Goal: Find specific page/section: Find specific page/section

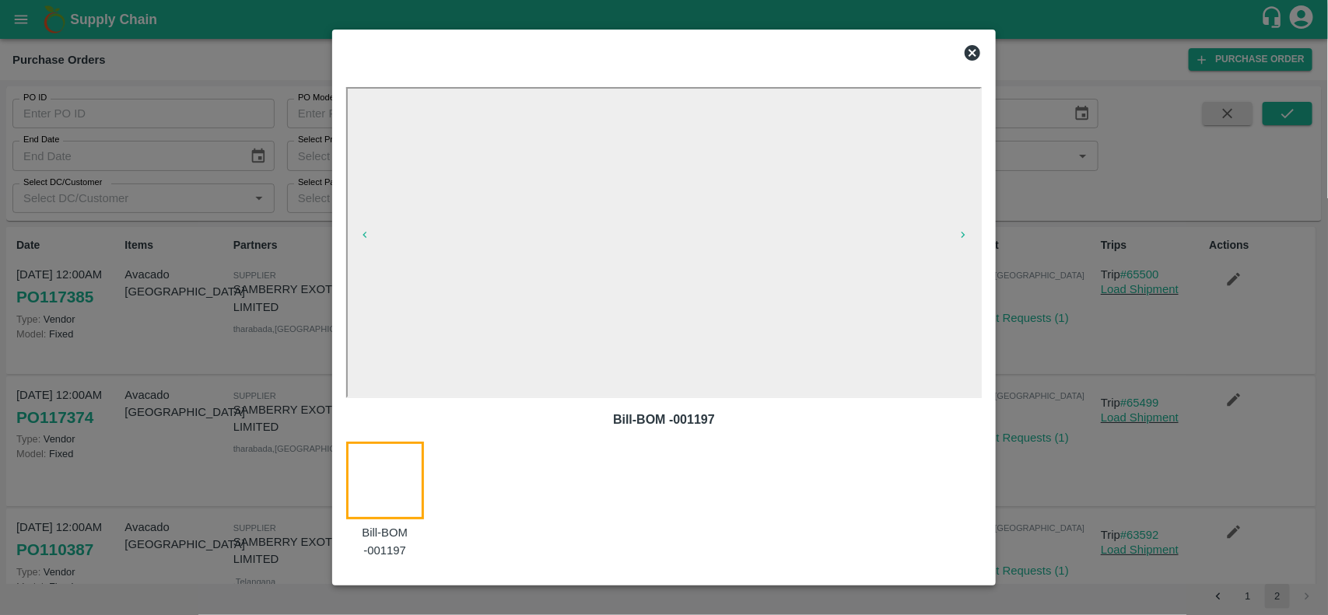
click at [965, 47] on icon at bounding box center [972, 53] width 19 height 19
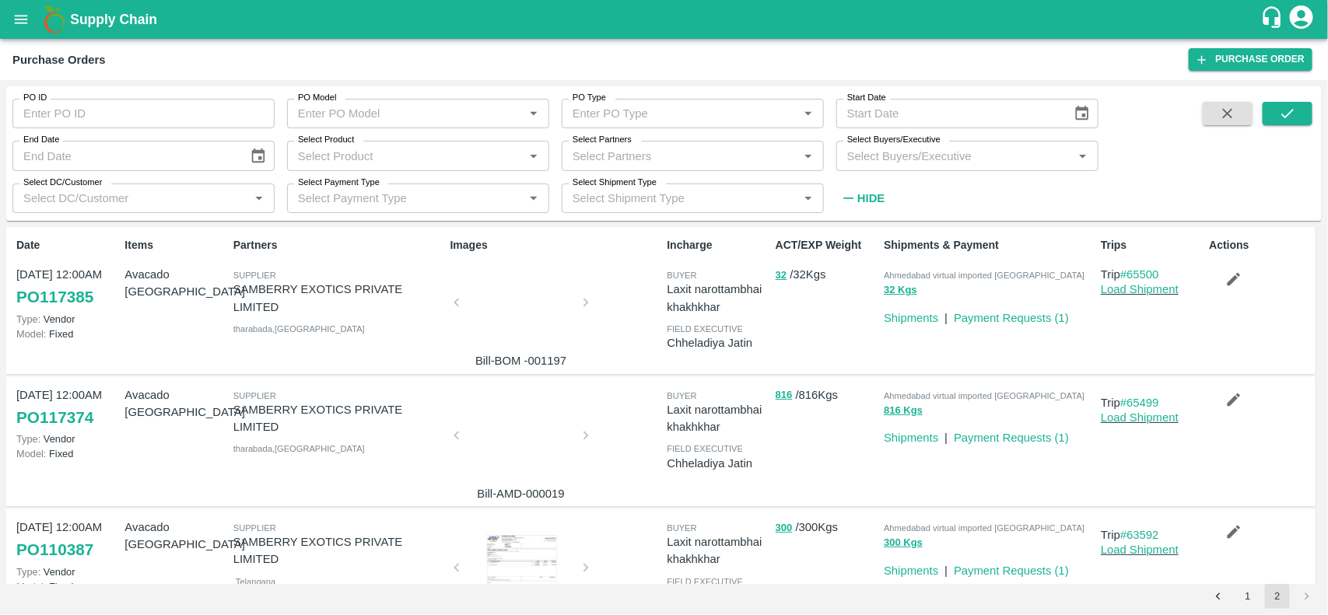
click at [346, 150] on input "Select Product" at bounding box center [405, 155] width 227 height 20
click at [19, 13] on icon "open drawer" at bounding box center [20, 19] width 17 height 17
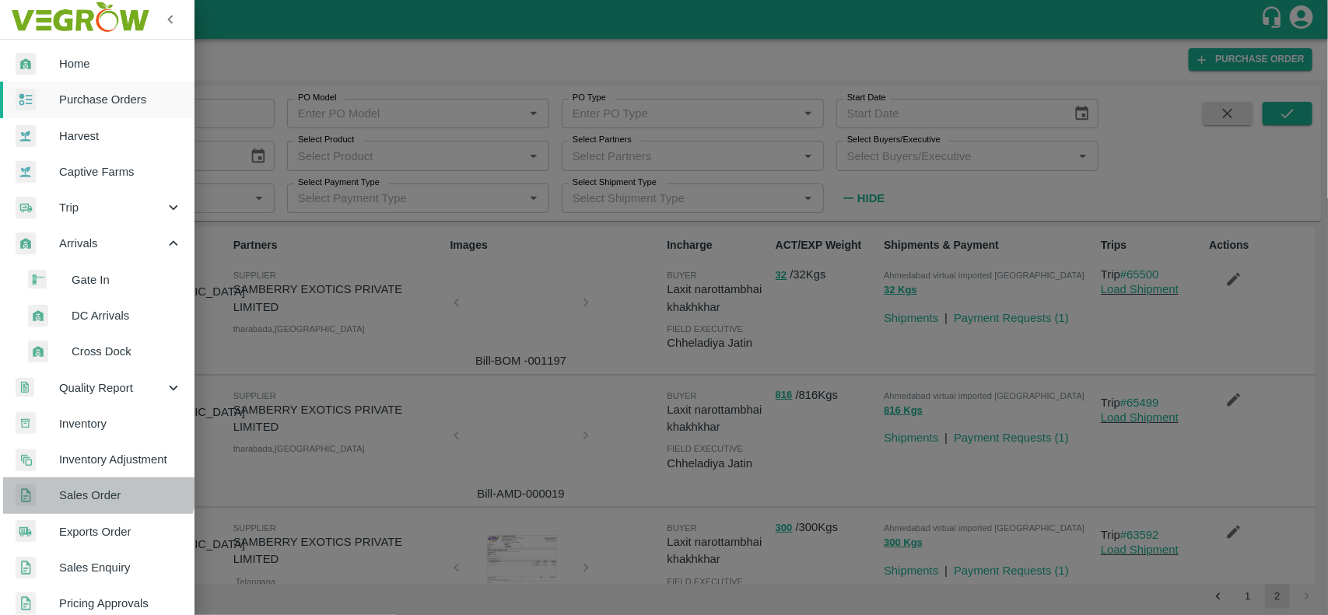
click at [71, 482] on link "Sales Order" at bounding box center [97, 496] width 194 height 36
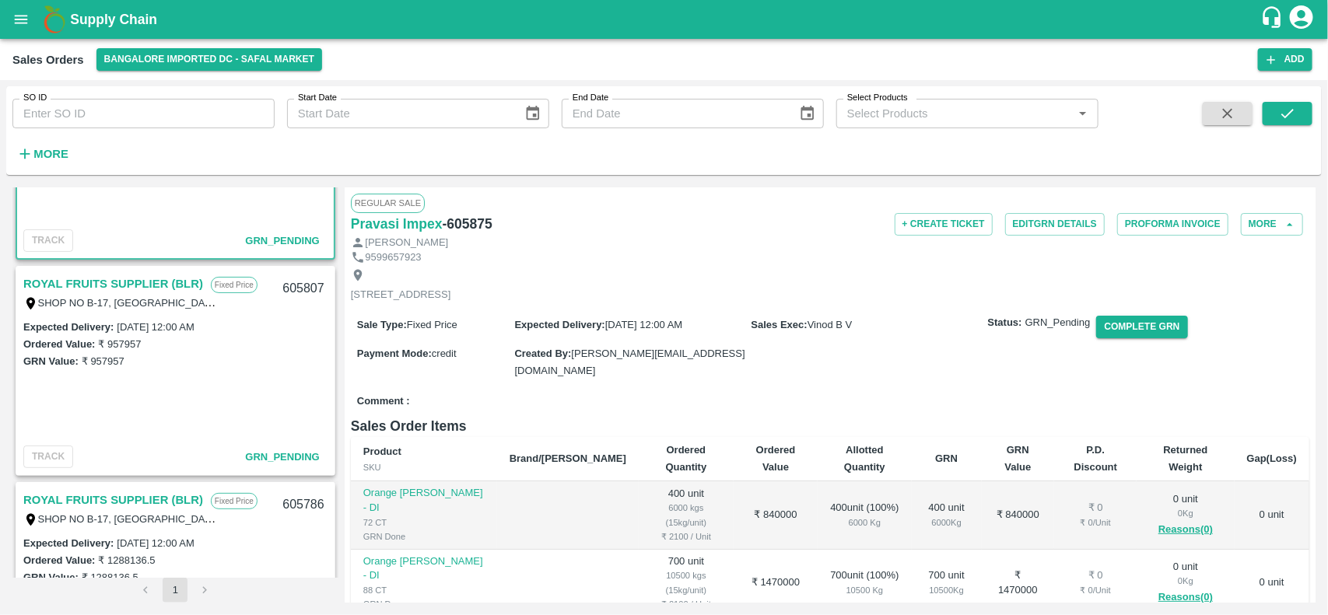
scroll to position [142, 0]
click at [75, 273] on link "ROYAL FRUITS SUPPLIER (BLR)" at bounding box center [113, 283] width 180 height 20
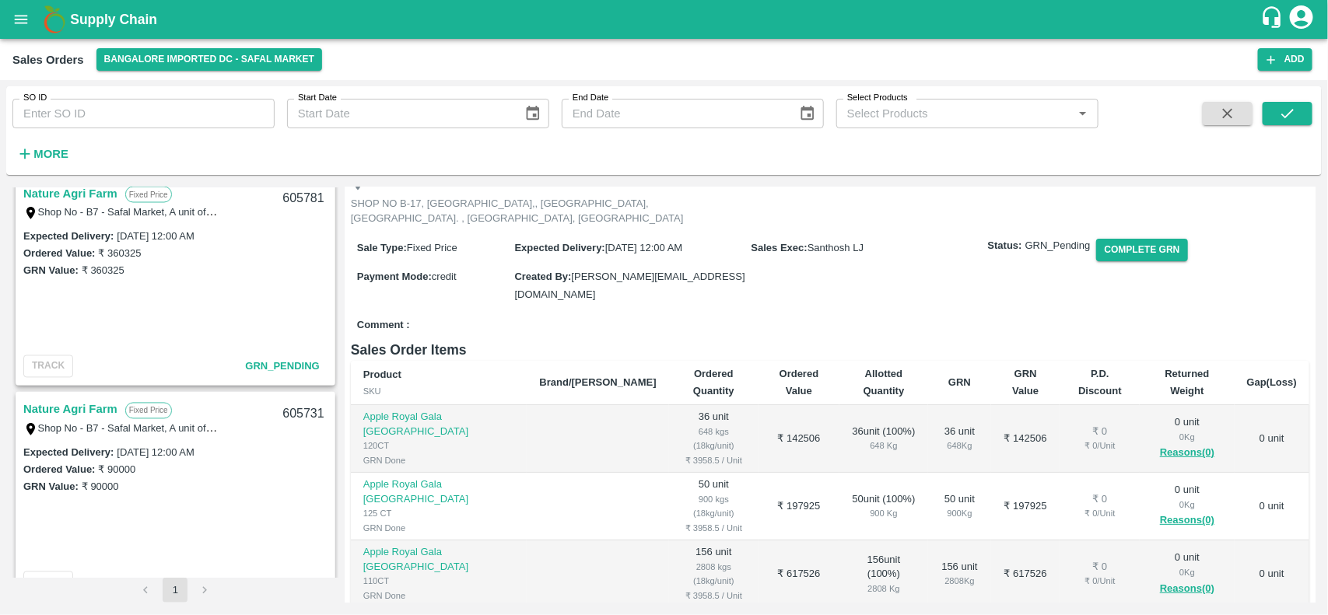
scroll to position [1328, 0]
